Goal: Information Seeking & Learning: Learn about a topic

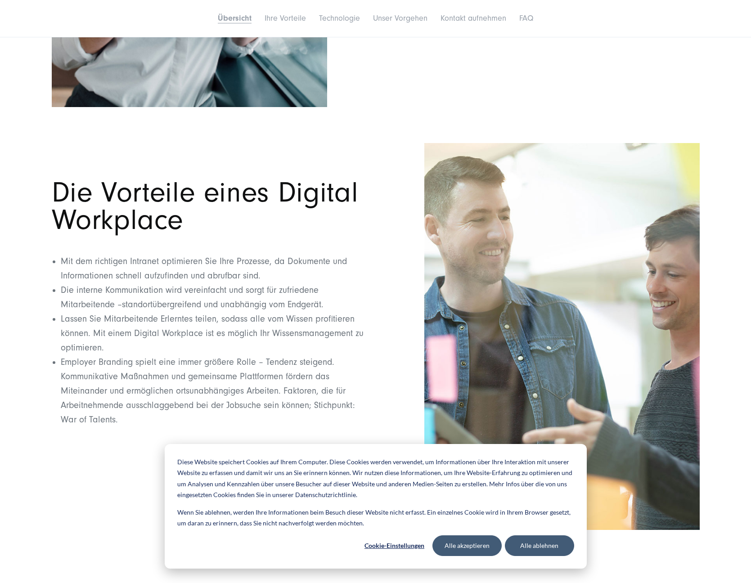
scroll to position [720, 0]
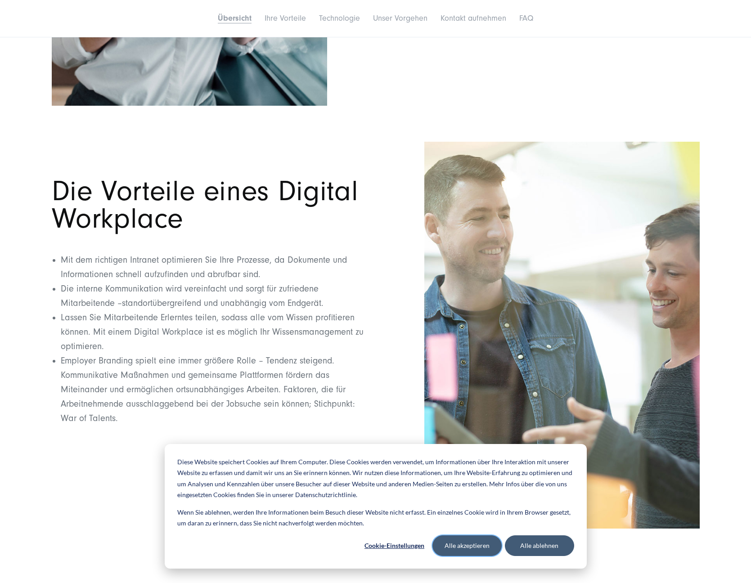
click at [486, 546] on button "Alle akzeptieren" at bounding box center [466, 545] width 69 height 21
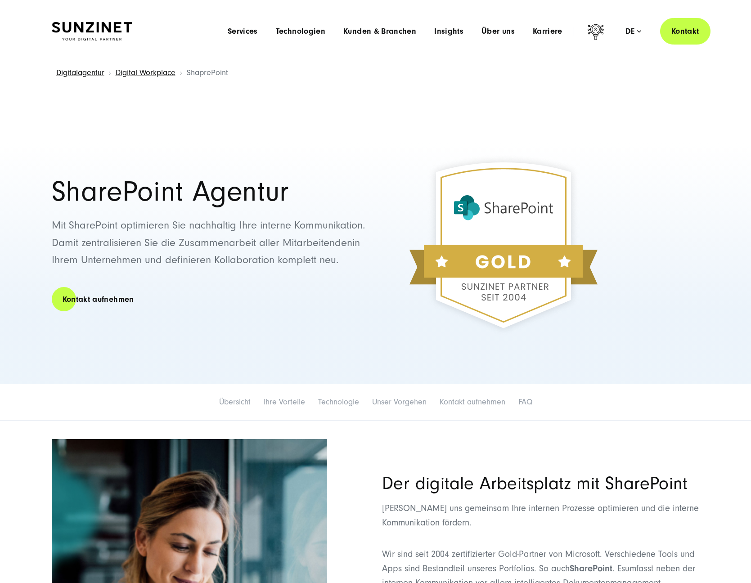
scroll to position [0, 0]
click at [413, 28] on span "Kunden & Branchen" at bounding box center [379, 31] width 73 height 9
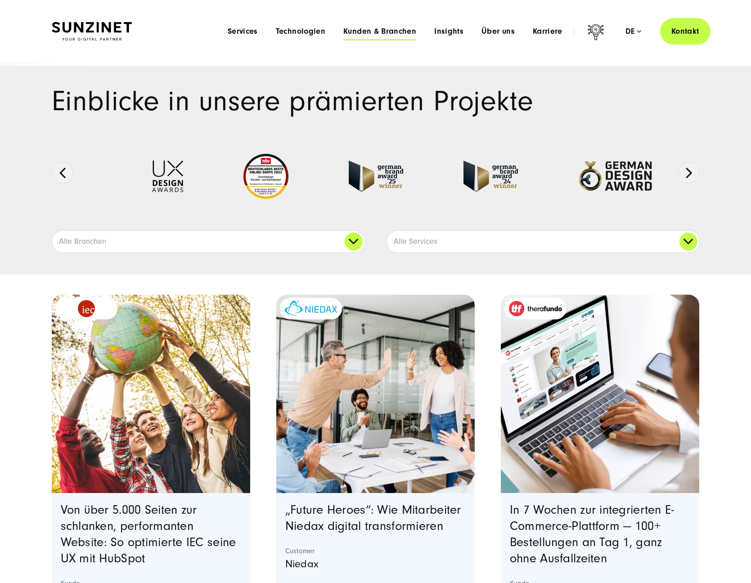
click at [368, 31] on span "Kunden & Branchen" at bounding box center [379, 31] width 73 height 9
click at [348, 242] on link "Alle Branchen" at bounding box center [208, 242] width 312 height 22
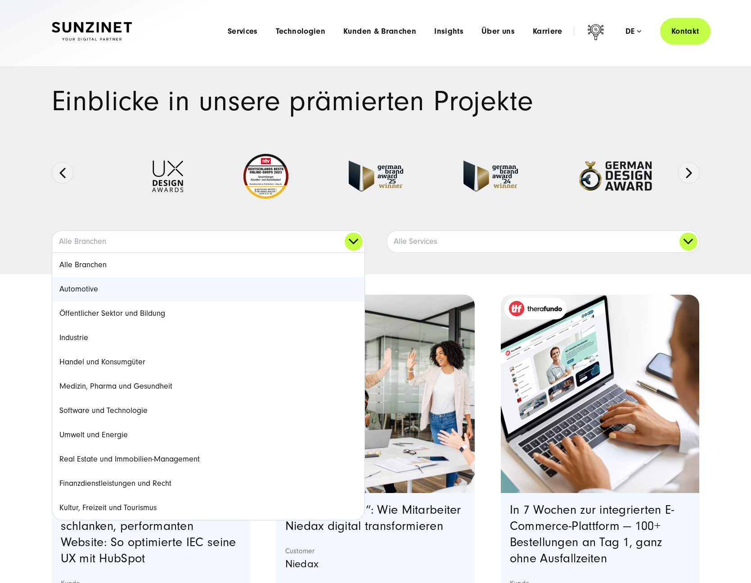
click at [76, 293] on link "Automotive" at bounding box center [208, 289] width 312 height 24
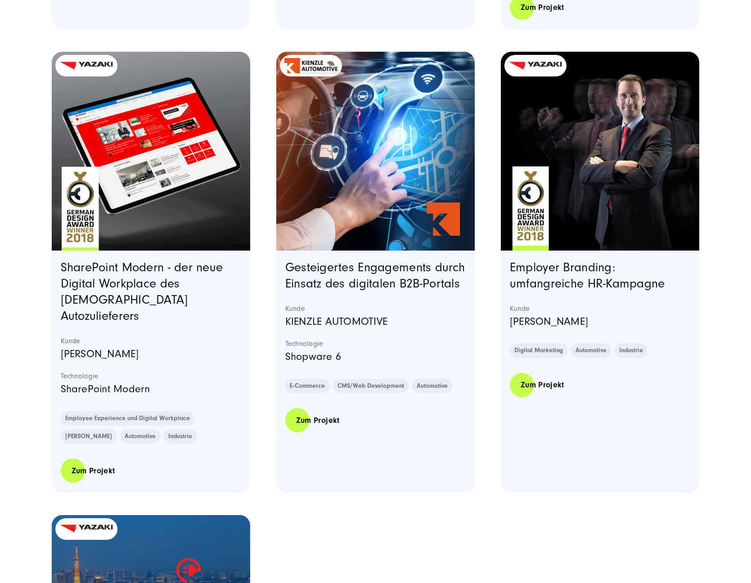
scroll to position [1150, 0]
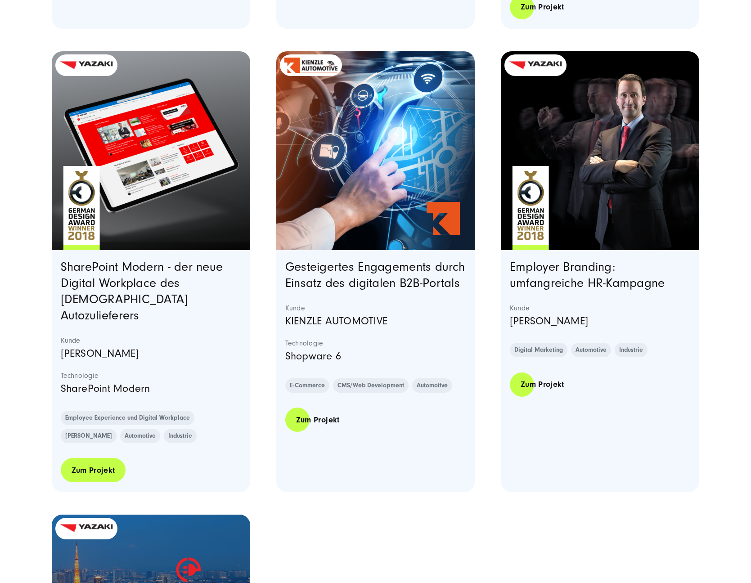
click at [96, 459] on link "Zum Projekt" at bounding box center [93, 470] width 65 height 26
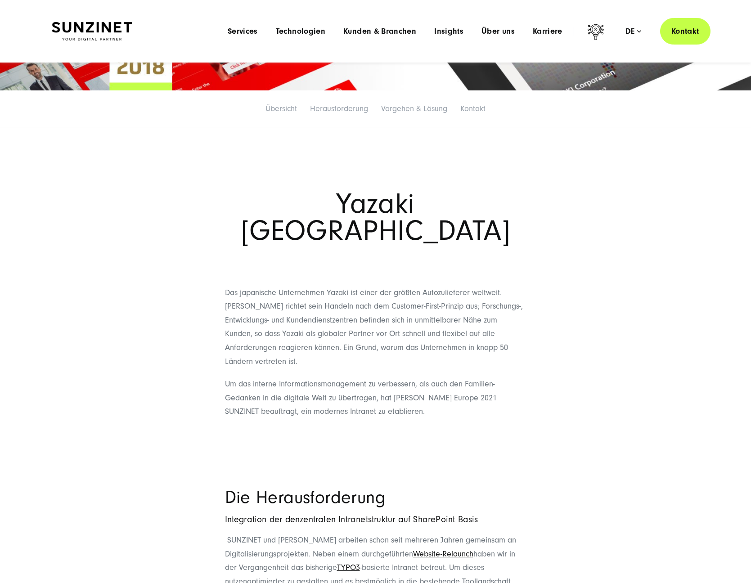
scroll to position [216, 0]
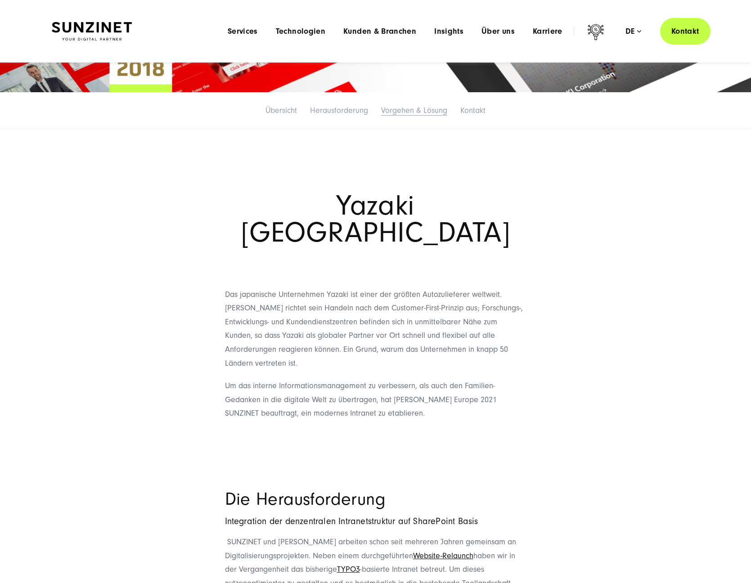
click at [393, 112] on link "Vorgehen & Lösung" at bounding box center [414, 110] width 66 height 9
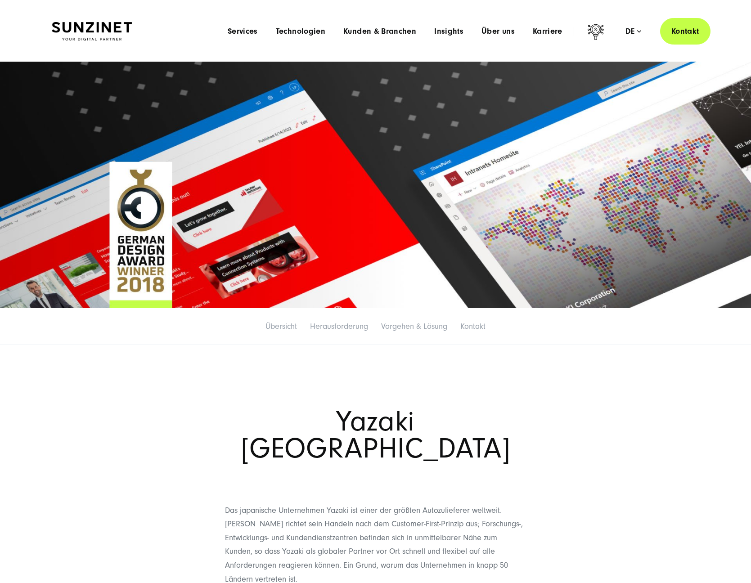
scroll to position [0, 0]
